Goal: Task Accomplishment & Management: Manage account settings

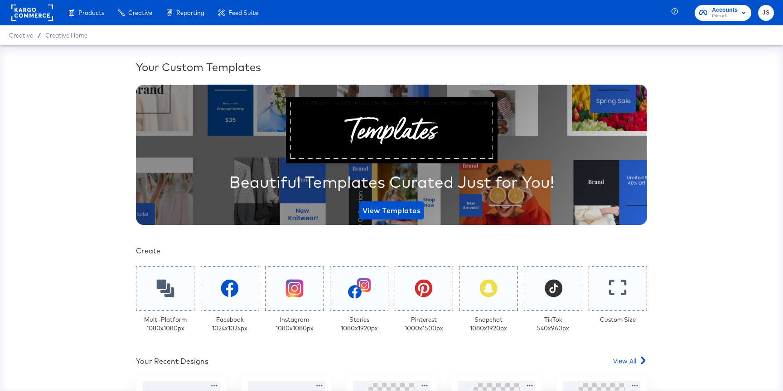
click at [733, 15] on span "Primark" at bounding box center [724, 16] width 26 height 7
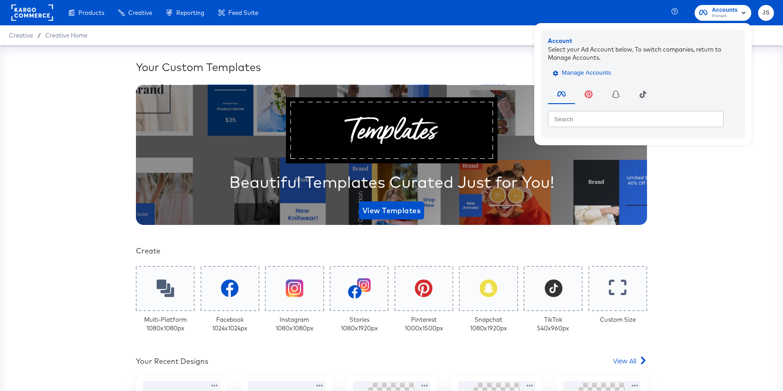
click at [599, 72] on span "Manage Accounts" at bounding box center [582, 73] width 57 height 10
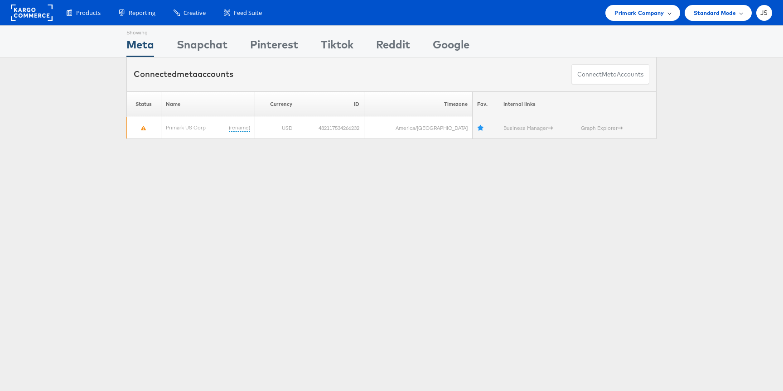
click at [659, 11] on span "Primark Company" at bounding box center [638, 13] width 49 height 10
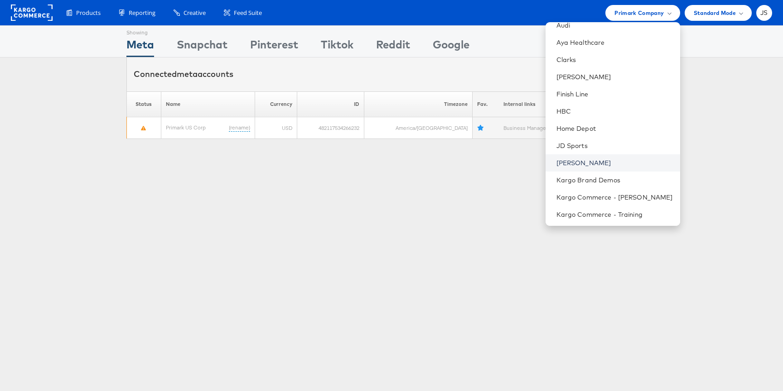
scroll to position [248, 0]
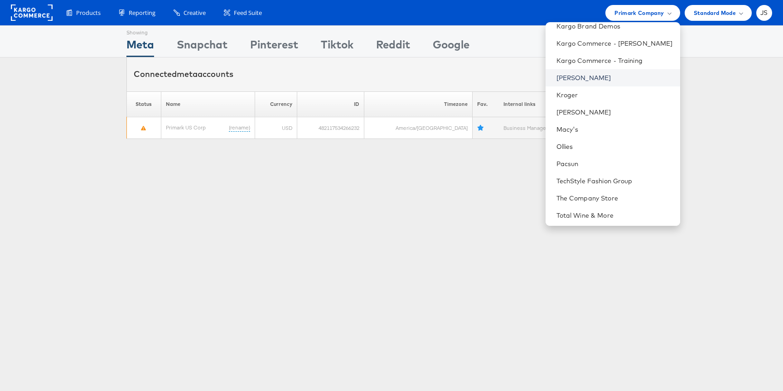
click at [617, 77] on link "[PERSON_NAME]" at bounding box center [614, 77] width 116 height 9
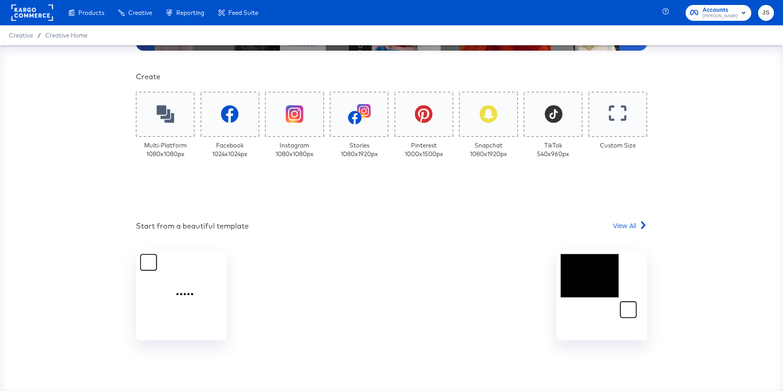
scroll to position [187, 0]
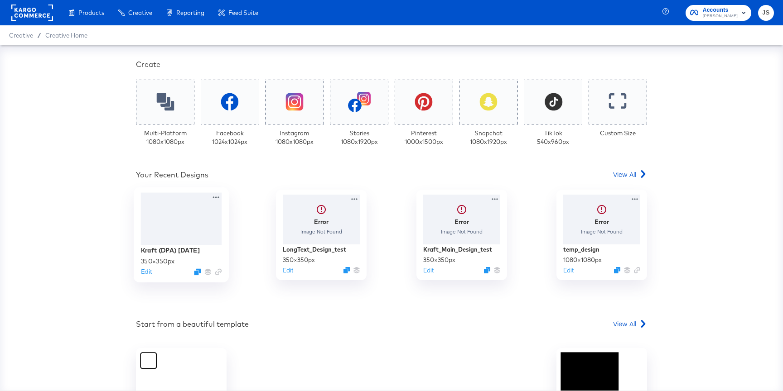
click at [198, 210] on div at bounding box center [181, 219] width 81 height 52
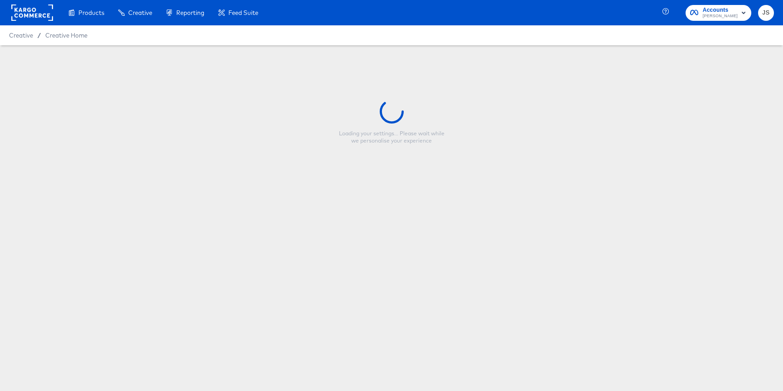
type input "Kraft (DPA) 10.25.24"
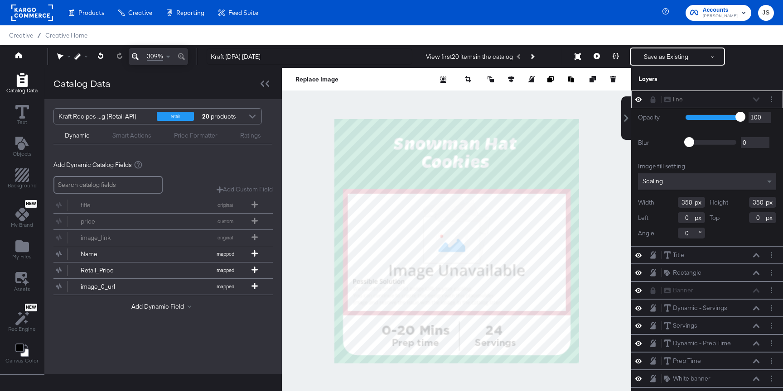
click at [758, 99] on div "line line" at bounding box center [711, 100] width 96 height 10
click at [755, 101] on div "line line" at bounding box center [711, 100] width 96 height 10
click at [749, 97] on div "line line" at bounding box center [711, 100] width 96 height 10
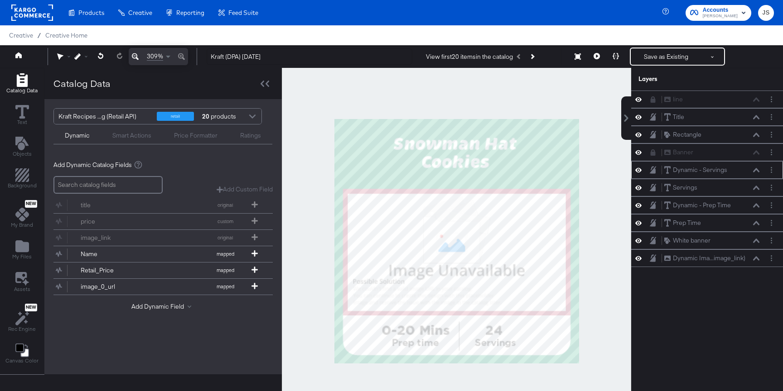
click at [637, 173] on icon at bounding box center [638, 170] width 6 height 8
click at [637, 173] on icon at bounding box center [638, 171] width 6 height 6
click at [639, 187] on icon at bounding box center [638, 188] width 6 height 8
click at [639, 187] on icon at bounding box center [638, 188] width 6 height 6
click at [639, 187] on icon at bounding box center [638, 188] width 6 height 8
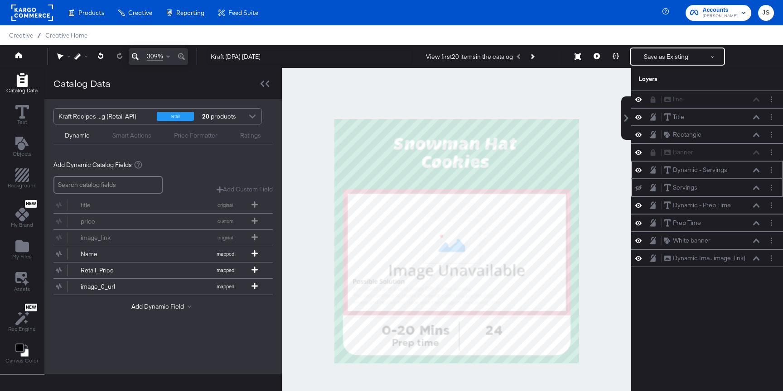
click at [639, 187] on icon at bounding box center [638, 188] width 6 height 6
click at [756, 187] on icon at bounding box center [756, 188] width 6 height 4
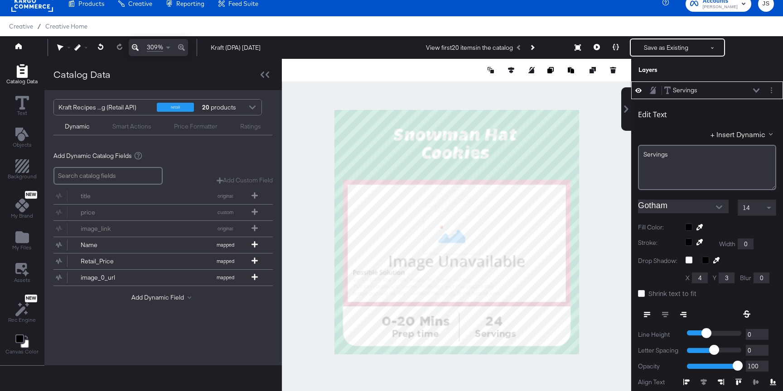
click at [754, 90] on icon at bounding box center [756, 90] width 6 height 4
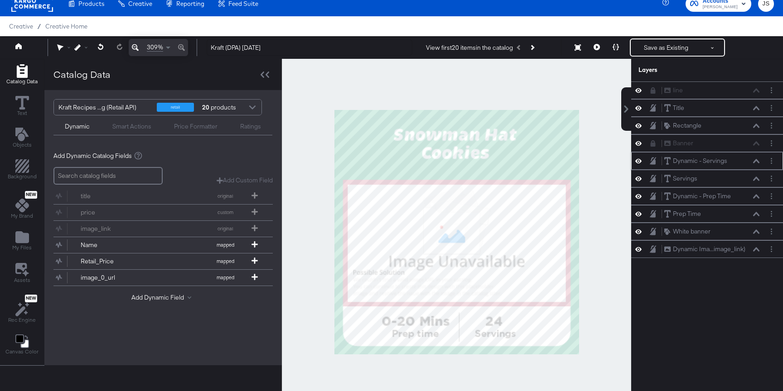
click at [760, 162] on div "Dynamic - Servings Dynamic - Servings" at bounding box center [713, 161] width 101 height 10
click at [758, 162] on icon at bounding box center [756, 161] width 6 height 4
